Goal: Task Accomplishment & Management: Use online tool/utility

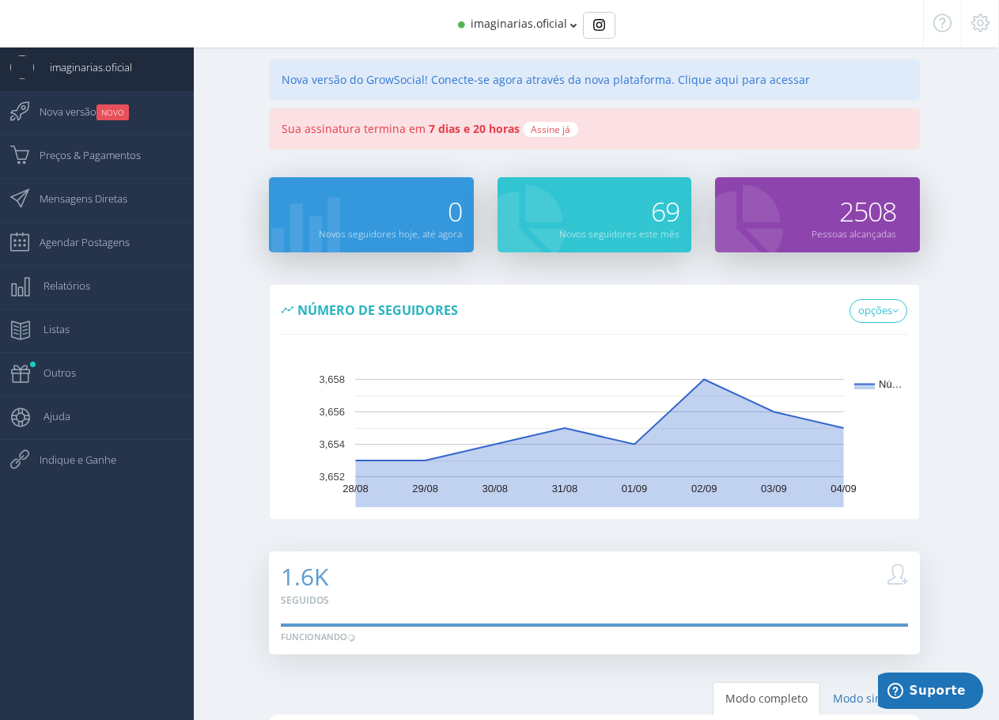
click at [242, 264] on div "0 Novos seguidores hoje, até agora 69 Novos seguidores este mês" at bounding box center [594, 224] width 809 height 95
click at [524, 27] on span "imaginarias.oficial" at bounding box center [519, 23] width 97 height 15
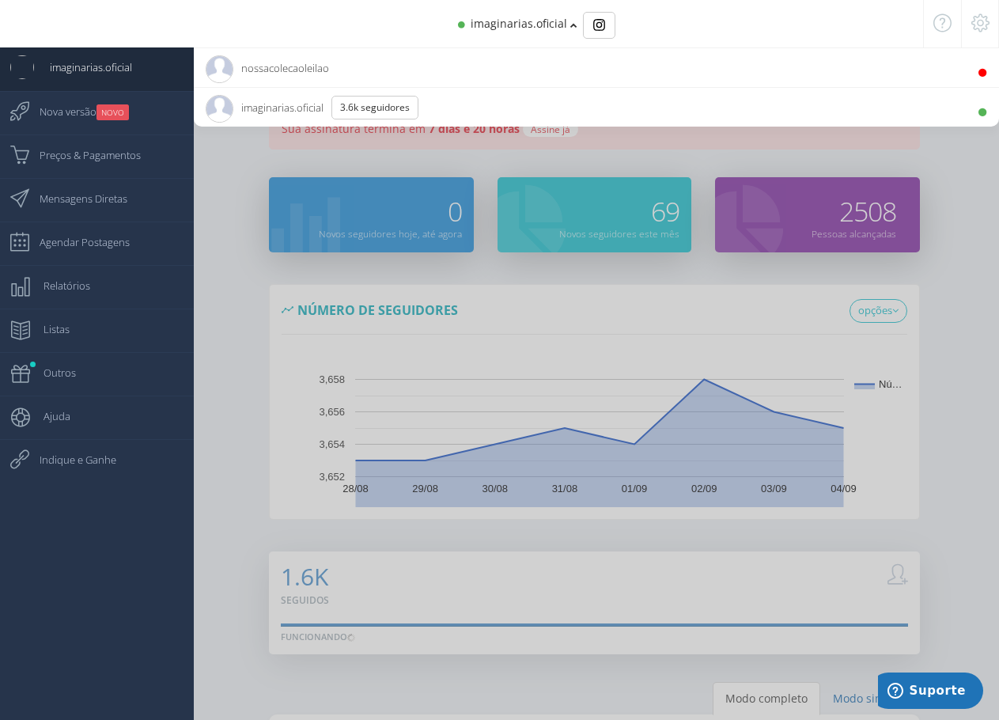
click at [304, 74] on span "nossacolecaoleilao 980 Seguidores" at bounding box center [267, 68] width 123 height 40
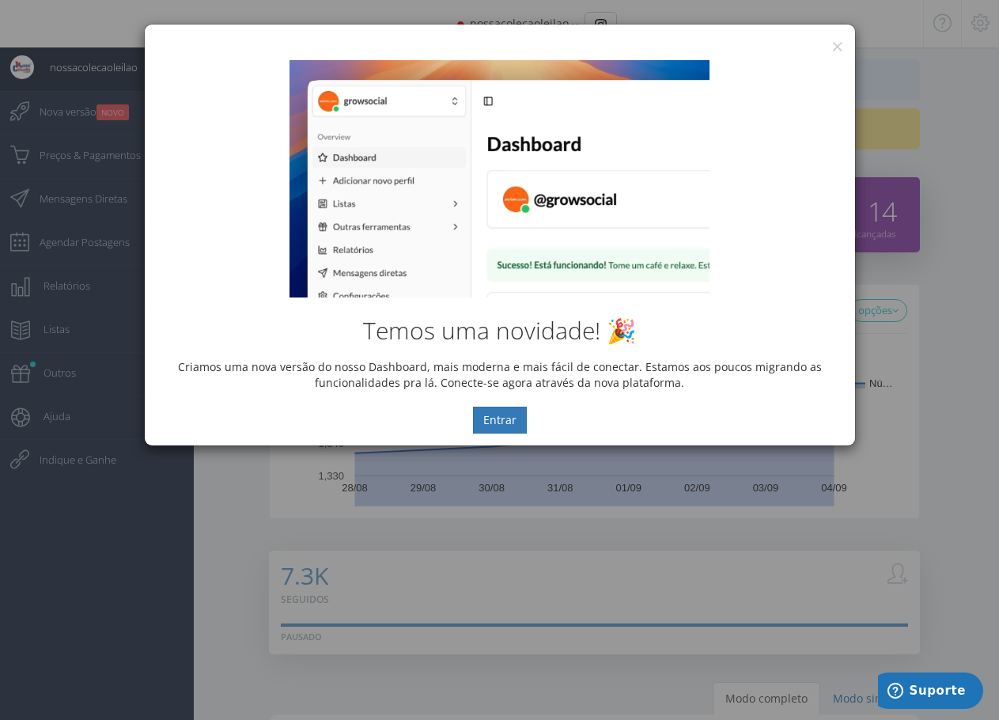
click at [837, 48] on div "Temos uma novidade! 🎉 Criamos uma nova versão do nosso Dashboard, mais moderna …" at bounding box center [500, 246] width 711 height 397
click at [836, 44] on button "×" at bounding box center [838, 46] width 12 height 21
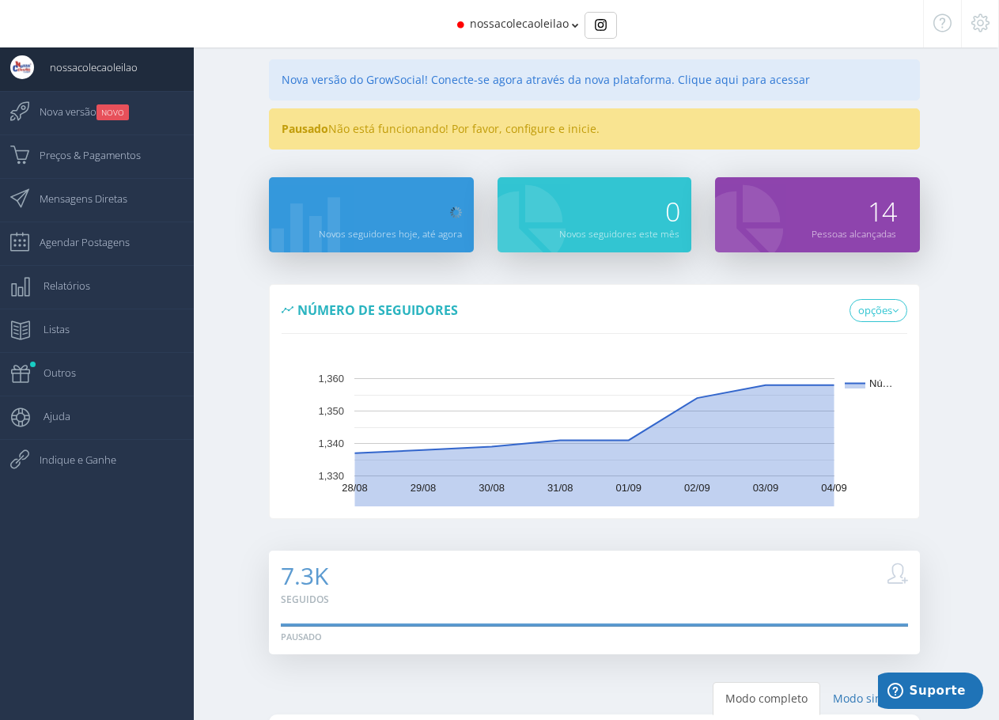
click at [420, 127] on div "Pausado Não está funcionando! Por favor, configure e inicie." at bounding box center [594, 128] width 650 height 41
click at [499, 127] on div "Pausado Não está funcionando! Por favor, configure e inicie." at bounding box center [594, 128] width 650 height 41
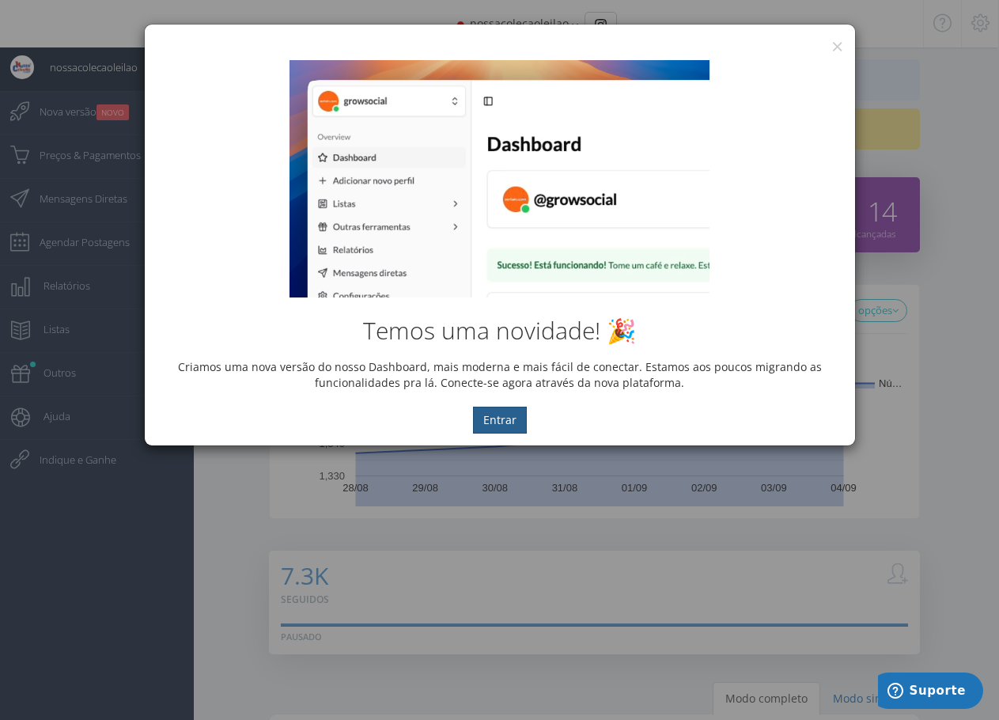
click at [499, 415] on button "Entrar" at bounding box center [500, 420] width 54 height 27
